Goal: Find contact information: Find contact information

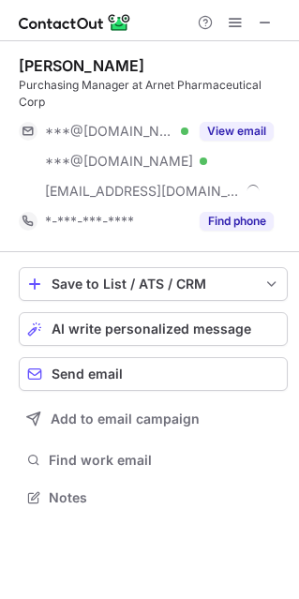
scroll to position [484, 299]
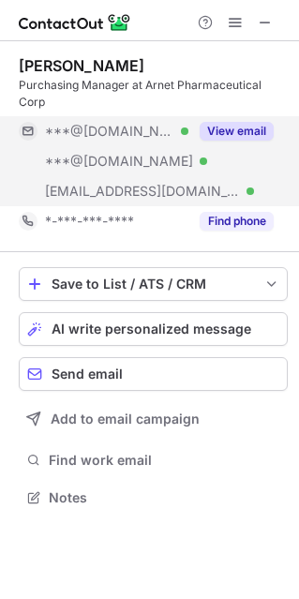
click at [236, 136] on button "View email" at bounding box center [237, 131] width 74 height 19
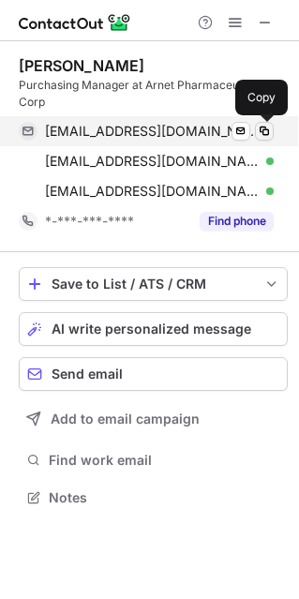
click at [258, 133] on span at bounding box center [264, 131] width 15 height 15
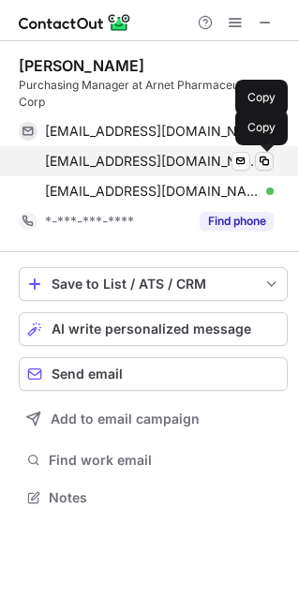
click at [263, 161] on span at bounding box center [264, 161] width 15 height 15
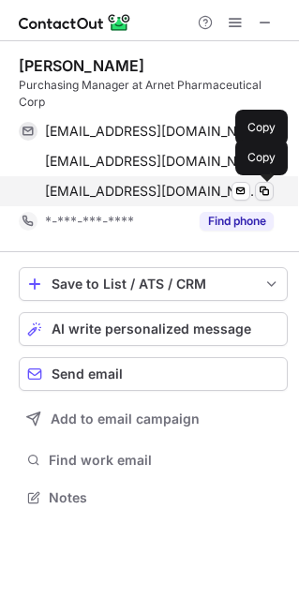
click at [262, 193] on span at bounding box center [264, 191] width 15 height 15
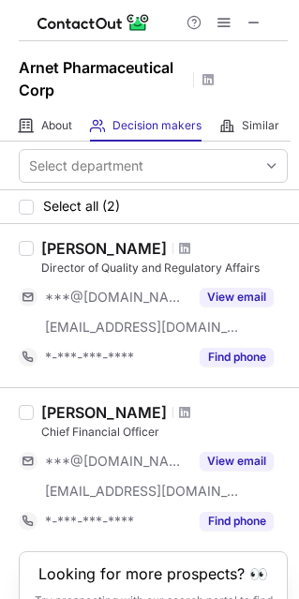
click at [264, 23] on button at bounding box center [254, 22] width 22 height 22
